Goal: Task Accomplishment & Management: Manage account settings

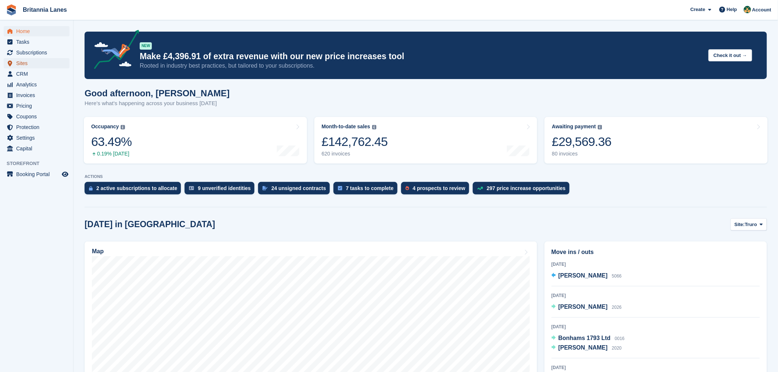
click at [32, 61] on span "Sites" at bounding box center [38, 63] width 44 height 10
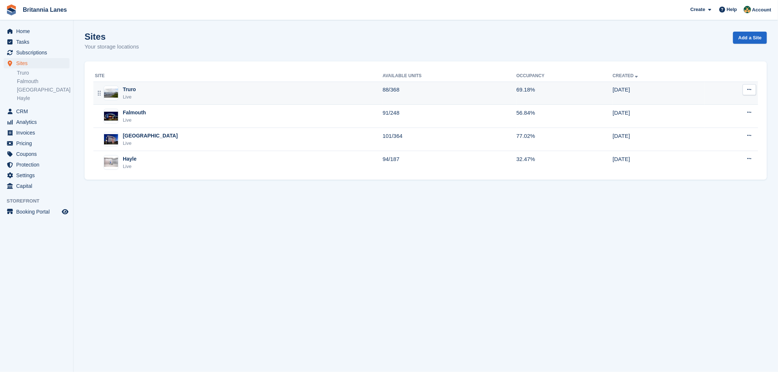
click at [138, 92] on div "Truro Live" at bounding box center [239, 93] width 288 height 15
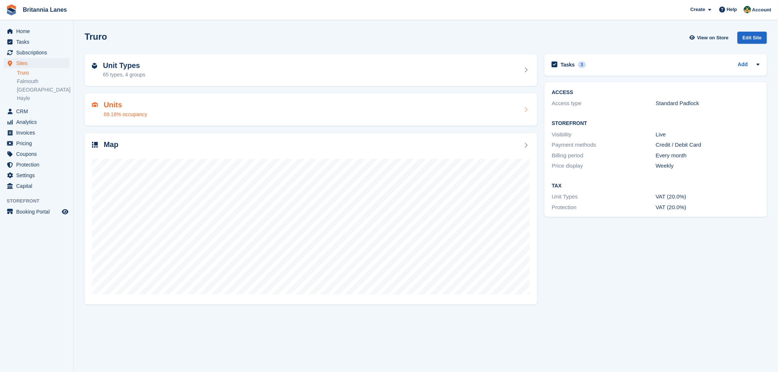
click at [156, 116] on div "Units 69.18% occupancy" at bounding box center [311, 110] width 438 height 18
click at [152, 81] on div "Unit Types 65 types, 4 groups" at bounding box center [311, 70] width 453 height 32
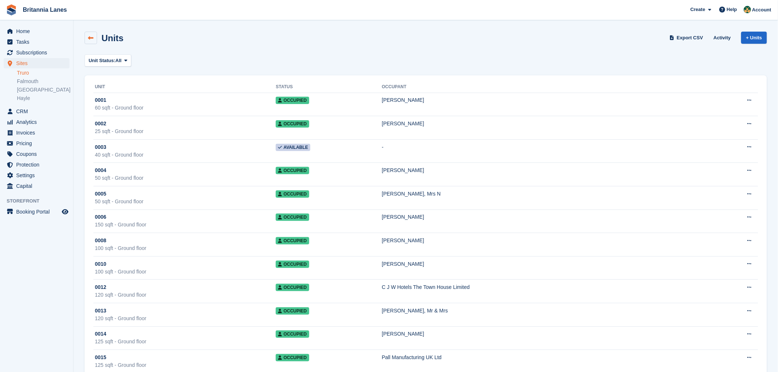
click at [92, 41] on link at bounding box center [91, 38] width 13 height 13
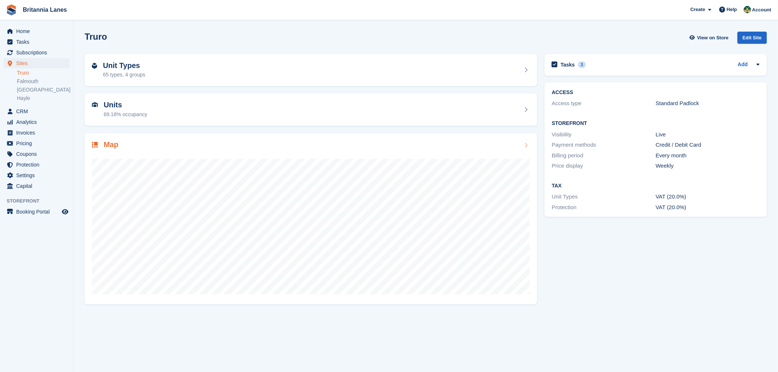
click at [127, 75] on div "65 types, 4 groups" at bounding box center [124, 75] width 42 height 8
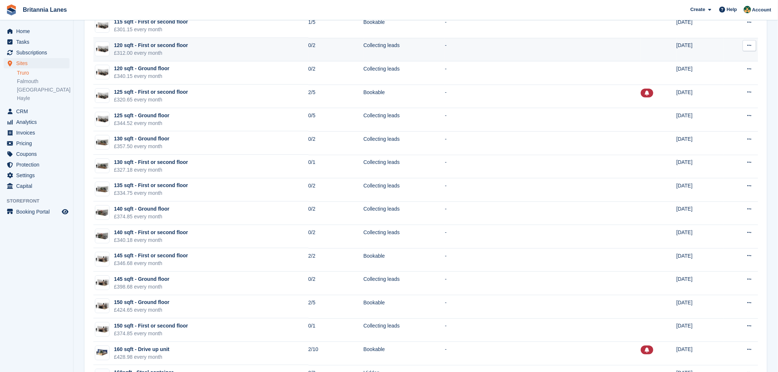
scroll to position [1106, 0]
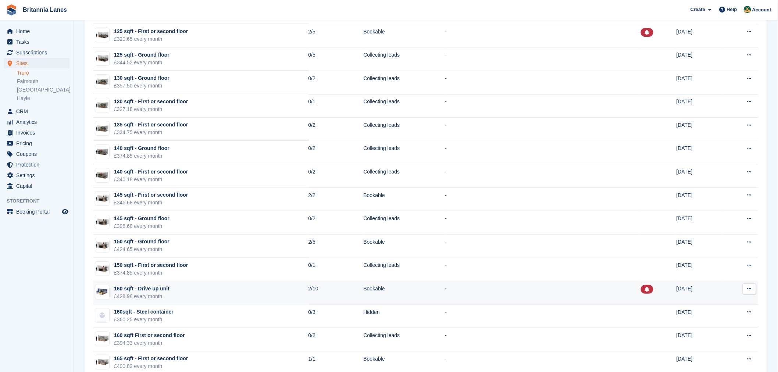
click at [197, 291] on td "160 sqft - Drive up unit £428.98 every month" at bounding box center [200, 293] width 215 height 24
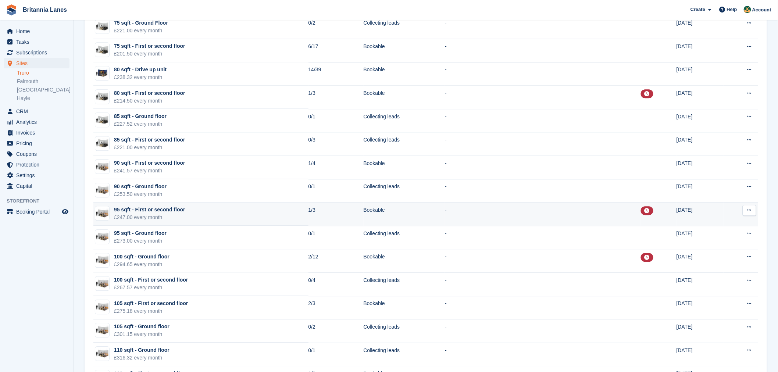
scroll to position [668, 0]
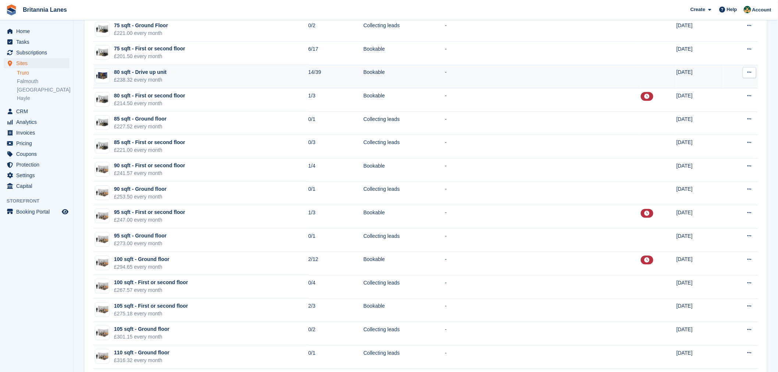
click at [185, 76] on td "80 sqft - Drive up unit £238.32 every month" at bounding box center [200, 77] width 215 height 24
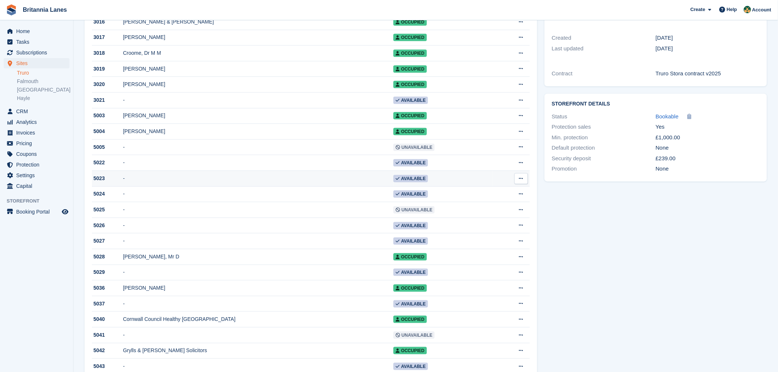
scroll to position [229, 0]
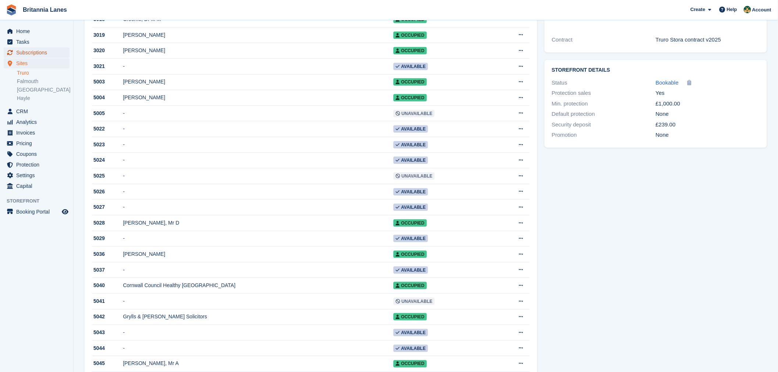
click at [28, 50] on span "Subscriptions" at bounding box center [38, 52] width 44 height 10
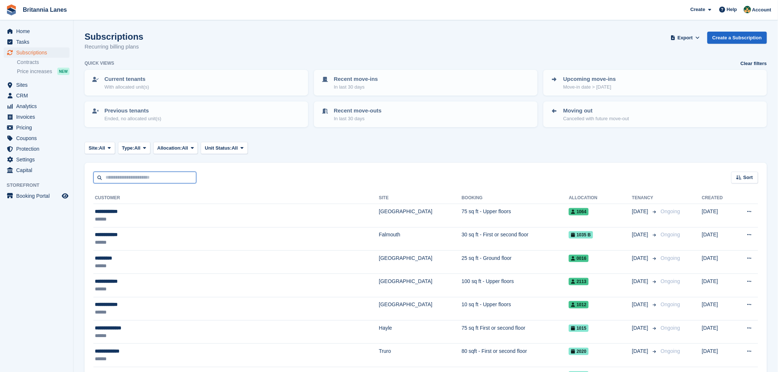
click at [181, 177] on input "text" at bounding box center [144, 178] width 103 height 12
type input "*****"
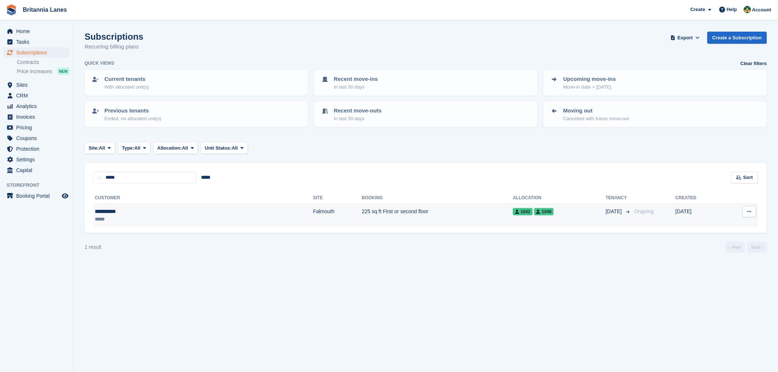
click at [313, 212] on td "Falmouth" at bounding box center [337, 215] width 49 height 23
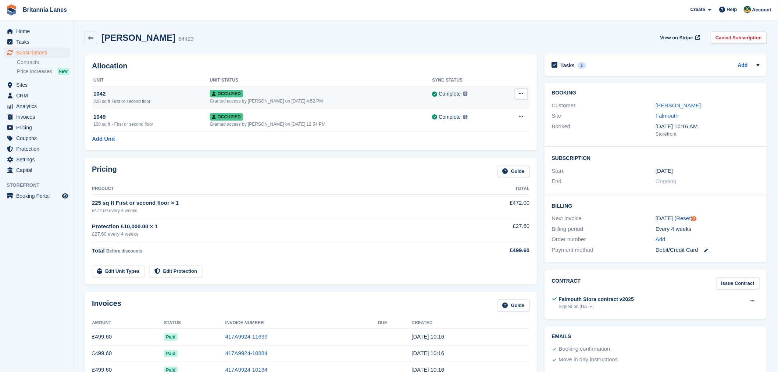
click at [524, 98] on button at bounding box center [522, 93] width 14 height 11
click at [491, 130] on p "Deallocate" at bounding box center [493, 134] width 64 height 10
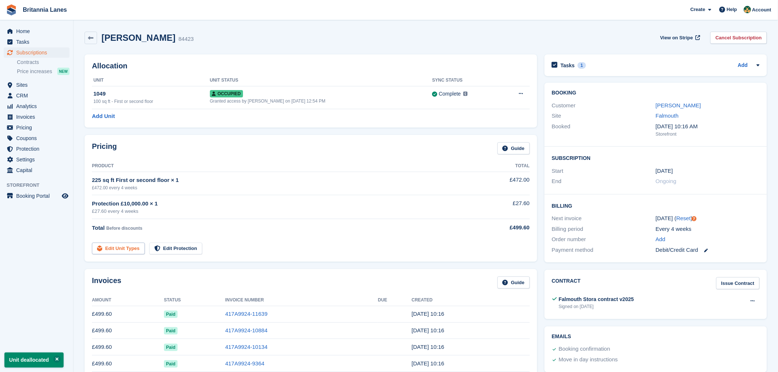
click at [125, 249] on link "Edit Unit Types" at bounding box center [118, 249] width 53 height 12
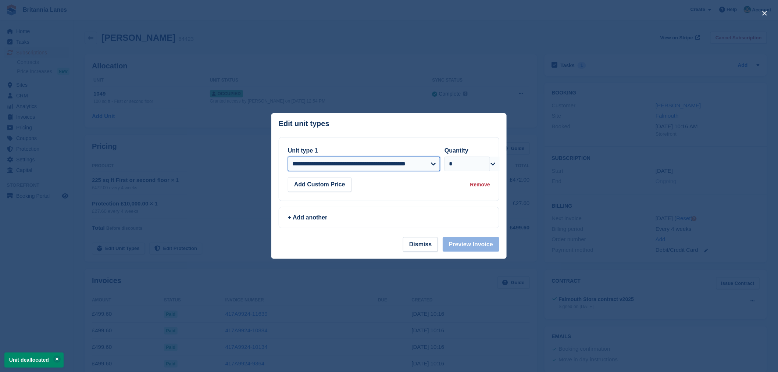
drag, startPoint x: 359, startPoint y: 166, endPoint x: 358, endPoint y: 175, distance: 10.0
click at [359, 166] on select "**********" at bounding box center [364, 164] width 152 height 15
select select "*****"
click at [288, 157] on select "**********" at bounding box center [364, 164] width 152 height 15
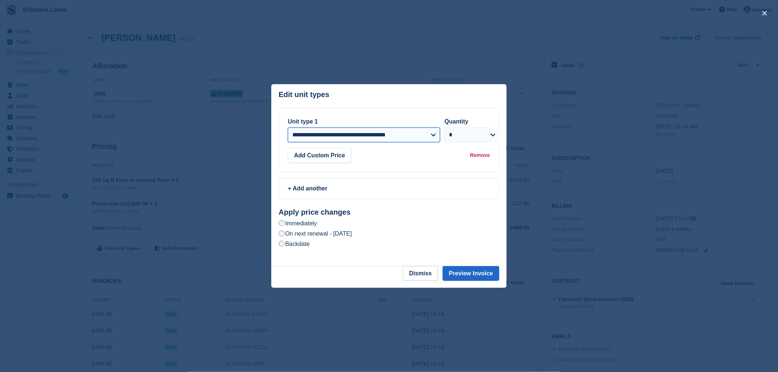
click at [425, 139] on select "**********" at bounding box center [364, 135] width 152 height 15
click at [288, 128] on select "**********" at bounding box center [364, 135] width 152 height 15
click at [477, 274] on button "Preview Invoice" at bounding box center [471, 273] width 57 height 15
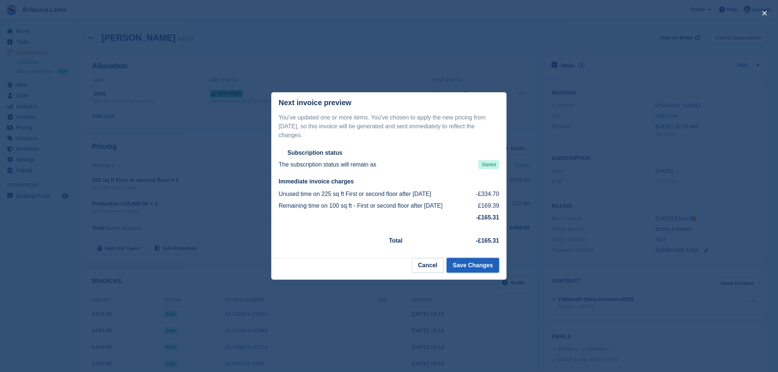
click at [480, 265] on button "Save Changes" at bounding box center [473, 265] width 53 height 15
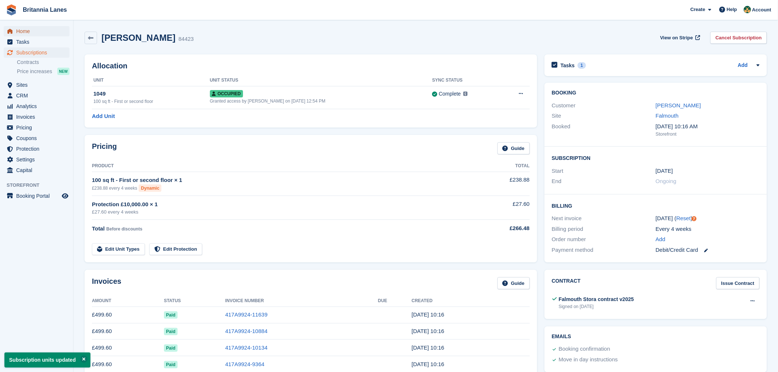
click at [35, 32] on span "Home" at bounding box center [38, 31] width 44 height 10
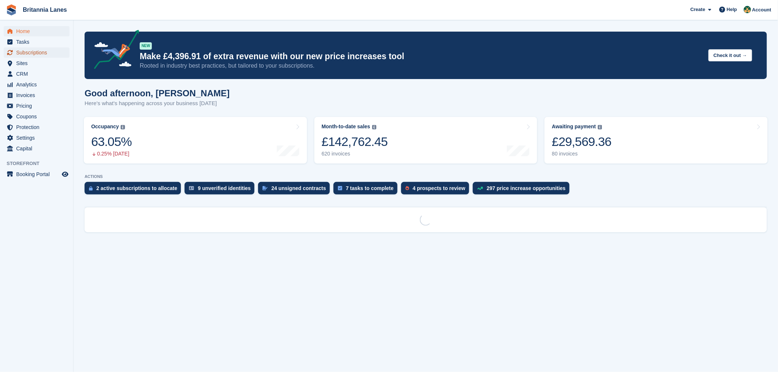
click at [30, 50] on span "Subscriptions" at bounding box center [38, 52] width 44 height 10
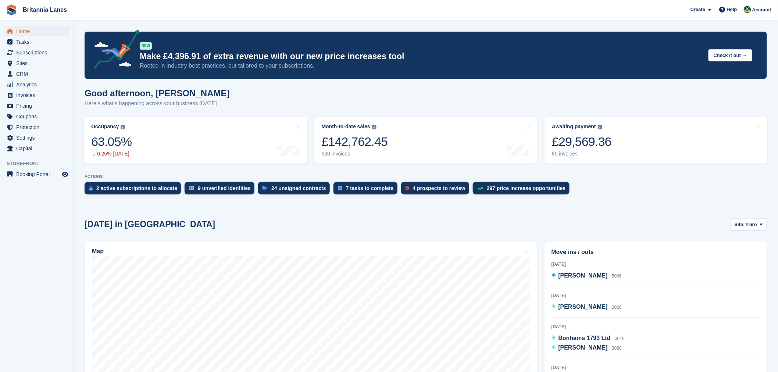
click at [230, 103] on div "Good afternoon, [PERSON_NAME] Here's what's happening across your business [DAT…" at bounding box center [426, 102] width 683 height 28
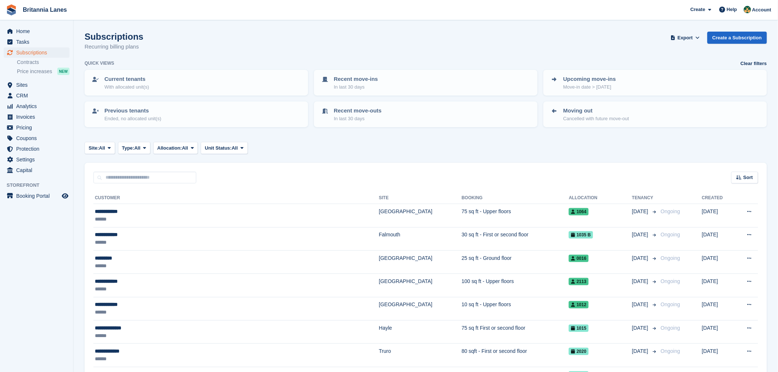
click at [133, 181] on input "text" at bounding box center [144, 178] width 103 height 12
type input "****"
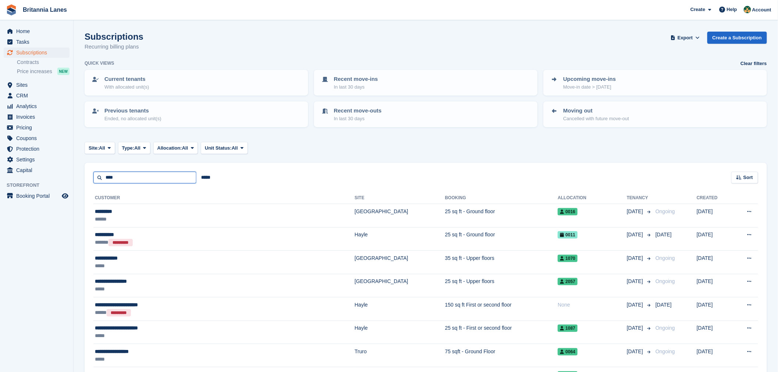
drag, startPoint x: 124, startPoint y: 177, endPoint x: 76, endPoint y: 185, distance: 49.2
type input "*******"
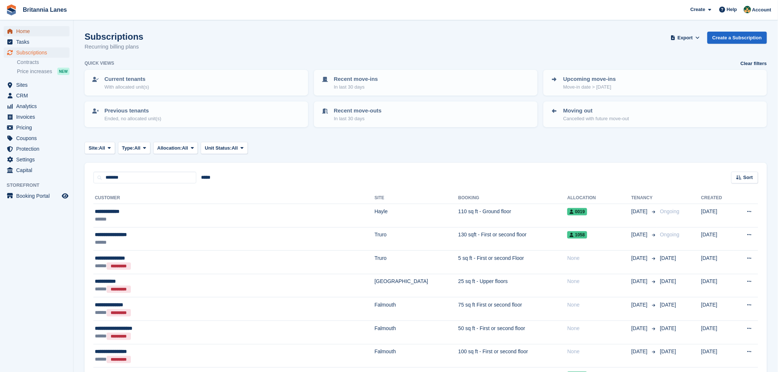
click at [28, 30] on span "Home" at bounding box center [38, 31] width 44 height 10
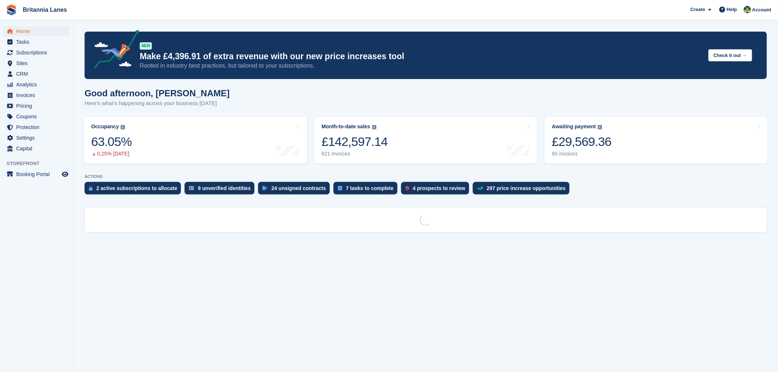
click at [215, 102] on div "Good afternoon, [PERSON_NAME] Here's what's happening across your business [DAT…" at bounding box center [426, 102] width 683 height 28
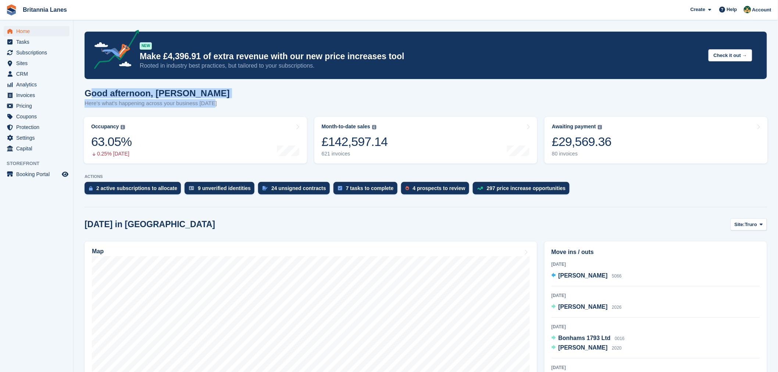
click at [93, 89] on div "Good afternoon, [PERSON_NAME] Here's what's happening across your business [DAT…" at bounding box center [426, 102] width 683 height 28
click at [277, 97] on div "Good afternoon, [PERSON_NAME] Here's what's happening across your business [DAT…" at bounding box center [426, 102] width 683 height 28
drag, startPoint x: 215, startPoint y: 103, endPoint x: 80, endPoint y: 86, distance: 136.0
click at [259, 100] on div "Good afternoon, [PERSON_NAME] Here's what's happening across your business [DAT…" at bounding box center [426, 102] width 683 height 28
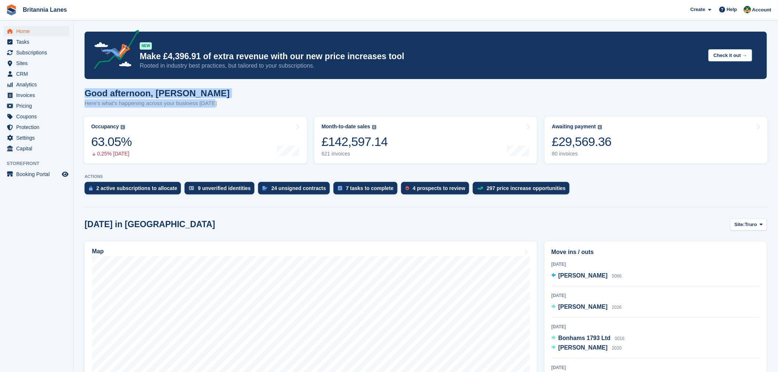
drag, startPoint x: 211, startPoint y: 103, endPoint x: 79, endPoint y: 81, distance: 134.2
click at [222, 94] on div "Good afternoon, [PERSON_NAME] Here's what's happening across your business [DAT…" at bounding box center [426, 102] width 683 height 28
drag, startPoint x: 212, startPoint y: 102, endPoint x: 78, endPoint y: 93, distance: 134.2
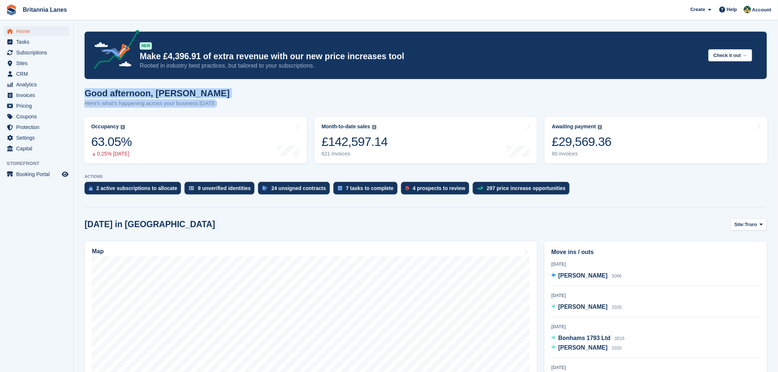
click at [207, 90] on h1 "Good afternoon, [PERSON_NAME]" at bounding box center [157, 93] width 145 height 10
drag, startPoint x: 216, startPoint y: 103, endPoint x: 82, endPoint y: 96, distance: 133.7
click at [211, 91] on div "Good afternoon, [PERSON_NAME] Here's what's happening across your business [DAT…" at bounding box center [426, 102] width 683 height 28
drag, startPoint x: 172, startPoint y: 107, endPoint x: 78, endPoint y: 92, distance: 94.9
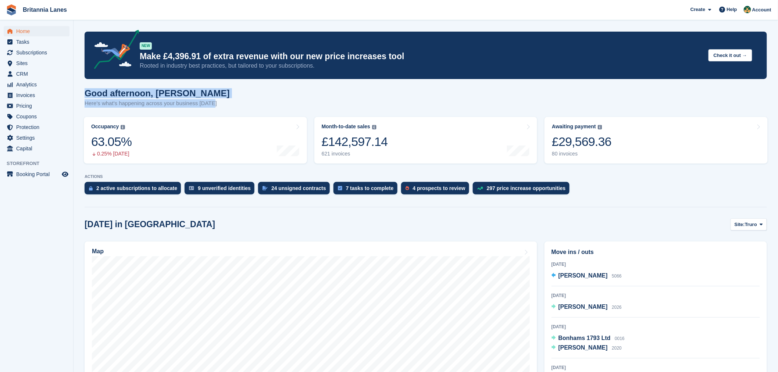
click at [218, 94] on div "Good afternoon, [PERSON_NAME] Here's what's happening across your business [DAT…" at bounding box center [426, 102] width 683 height 28
drag, startPoint x: 214, startPoint y: 103, endPoint x: 86, endPoint y: 85, distance: 128.9
click at [211, 98] on div "Good afternoon, [PERSON_NAME] Here's what's happening across your business [DAT…" at bounding box center [426, 102] width 683 height 28
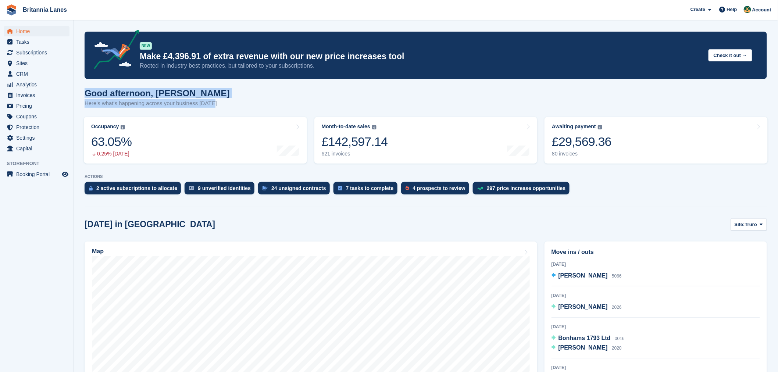
click at [230, 102] on div "Good afternoon, [PERSON_NAME] Here's what's happening across your business [DAT…" at bounding box center [426, 102] width 683 height 28
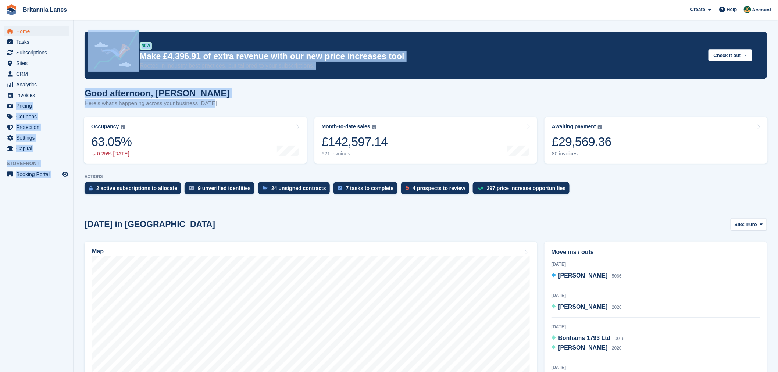
drag, startPoint x: 225, startPoint y: 108, endPoint x: 71, endPoint y: 90, distance: 155.9
click at [219, 90] on div "Good afternoon, [PERSON_NAME] Here's what's happening across your business [DAT…" at bounding box center [426, 102] width 683 height 28
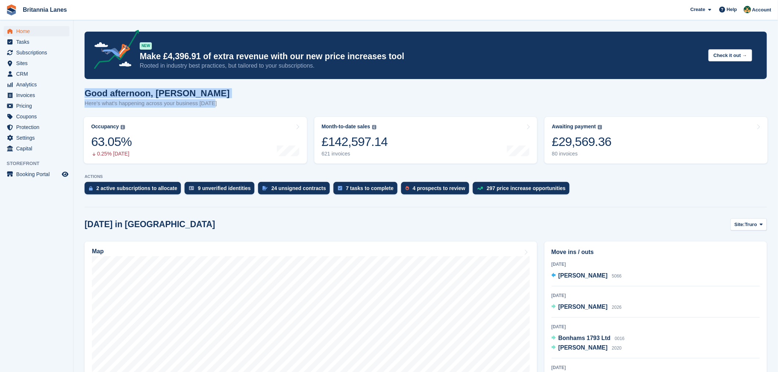
drag, startPoint x: 214, startPoint y: 104, endPoint x: 78, endPoint y: 92, distance: 137.0
click at [241, 93] on div "Good afternoon, [PERSON_NAME] Here's what's happening across your business [DAT…" at bounding box center [426, 102] width 683 height 28
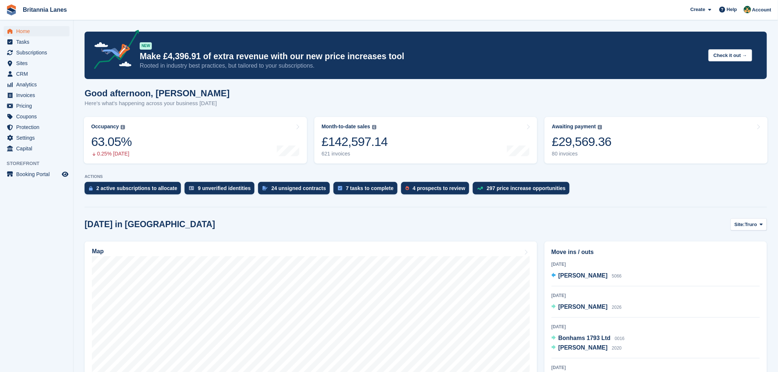
drag, startPoint x: 680, startPoint y: 0, endPoint x: 712, endPoint y: 102, distance: 106.1
click at [712, 102] on div "Good afternoon, [PERSON_NAME] Here's what's happening across your business [DAT…" at bounding box center [426, 102] width 683 height 28
drag, startPoint x: 764, startPoint y: 1, endPoint x: 769, endPoint y: 287, distance: 286.2
click at [769, 287] on div "Move ins / outs [DATE] [PERSON_NAME] 5066 [DATE] [PERSON_NAME] 2026 [DATE] Bonh…" at bounding box center [656, 337] width 230 height 199
